Goal: Find specific page/section

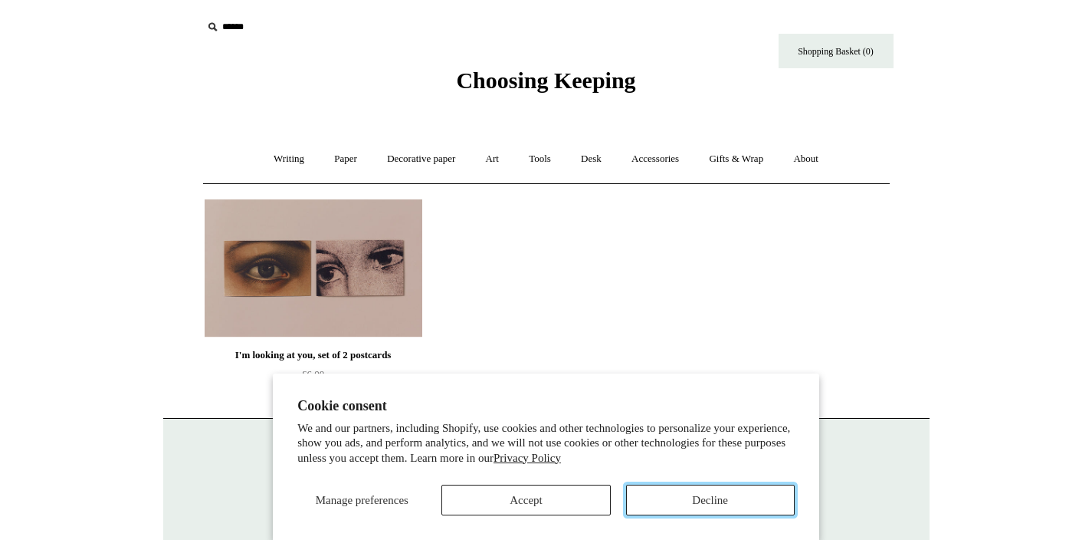
click at [751, 500] on button "Decline" at bounding box center [710, 499] width 169 height 31
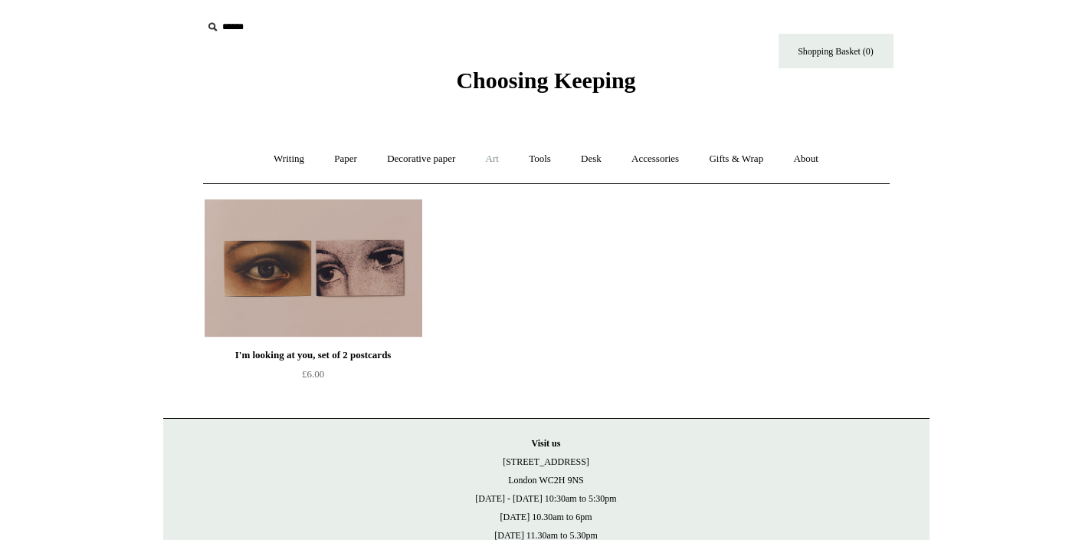
click at [490, 155] on link "Art +" at bounding box center [492, 159] width 41 height 41
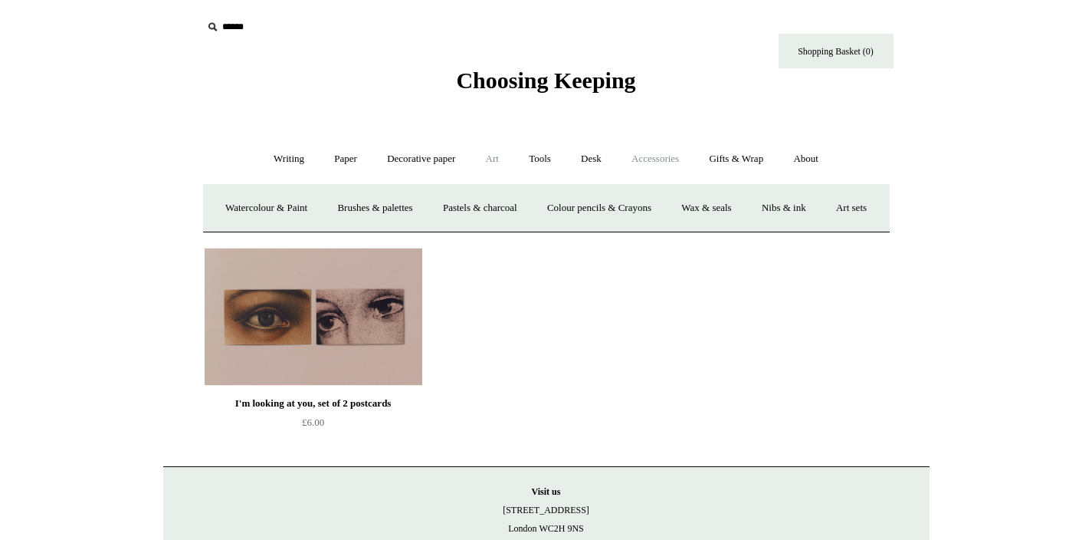
click at [671, 159] on link "Accessories +" at bounding box center [655, 159] width 75 height 41
click at [480, 199] on link "Paperweights +" at bounding box center [452, 208] width 81 height 41
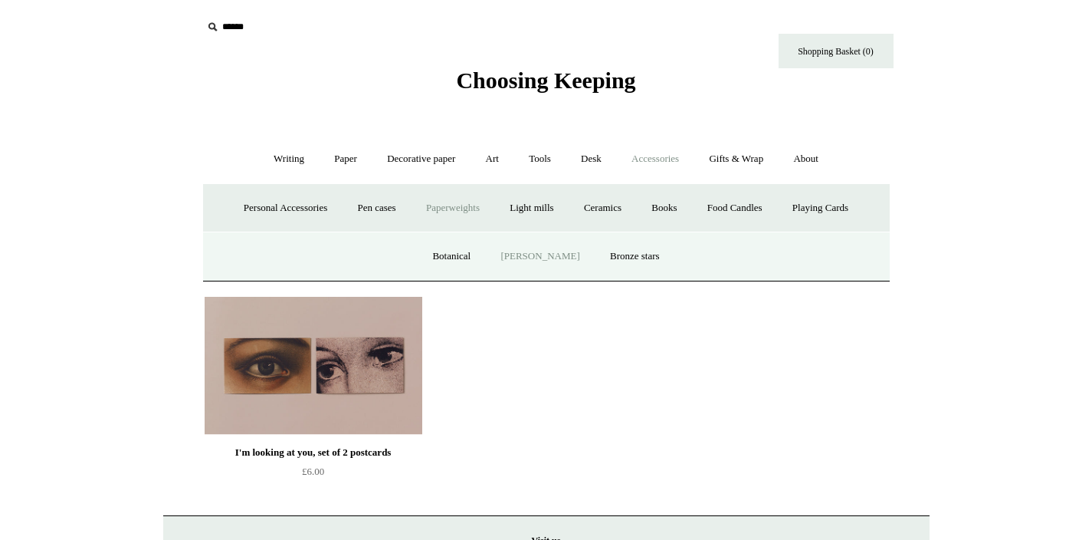
click at [528, 252] on link "[PERSON_NAME]" at bounding box center [540, 256] width 107 height 41
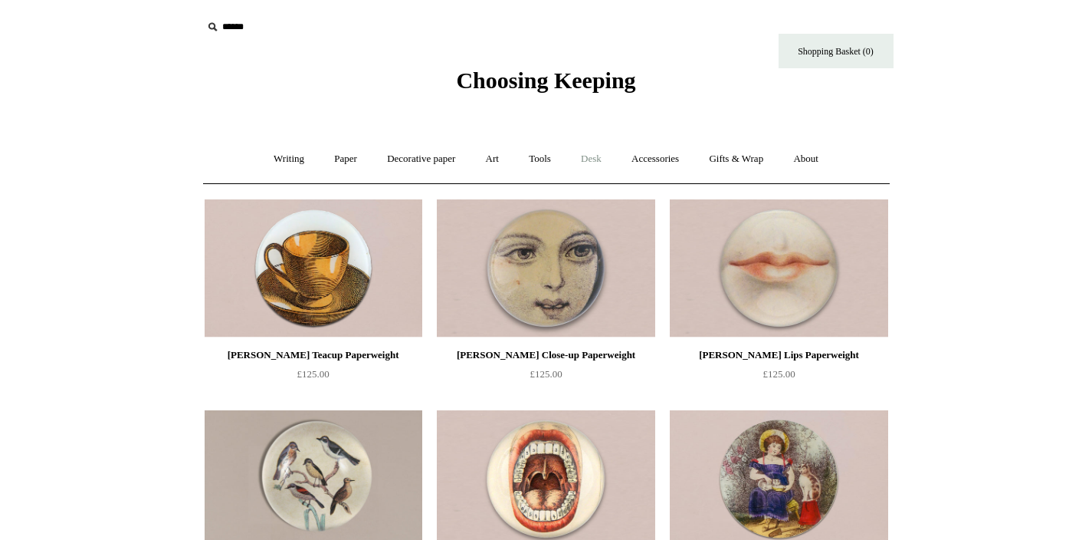
click at [592, 159] on link "Desk +" at bounding box center [591, 159] width 48 height 41
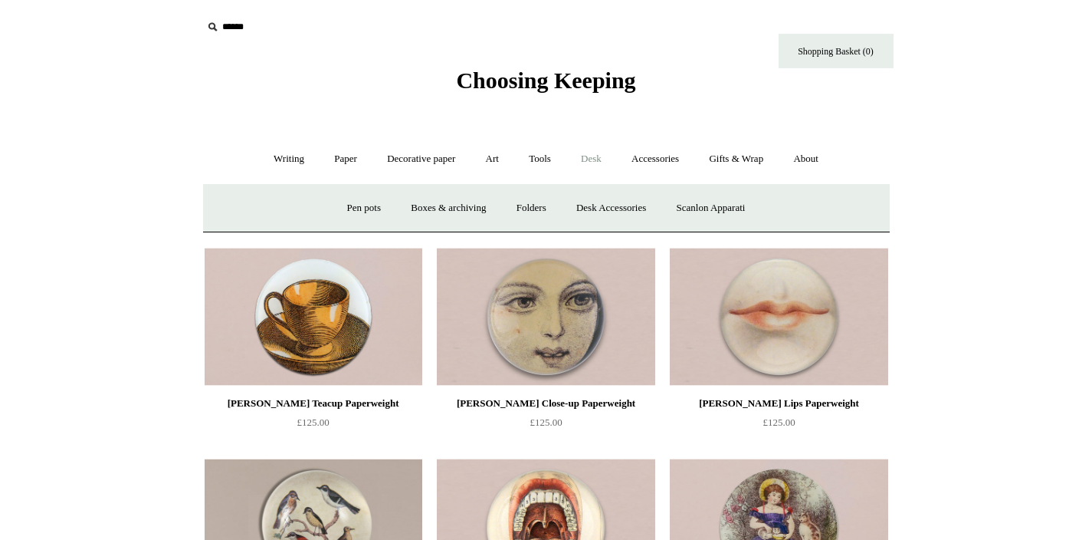
click at [228, 29] on input "text" at bounding box center [296, 27] width 189 height 28
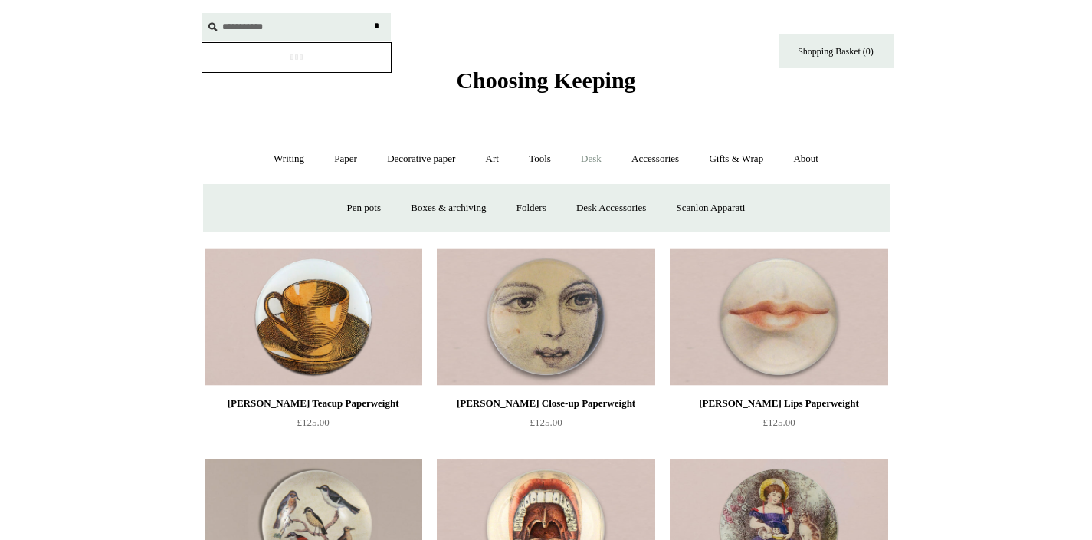
type input "**********"
click at [369, 13] on input "*" at bounding box center [376, 26] width 15 height 27
